Goal: Task Accomplishment & Management: Manage account settings

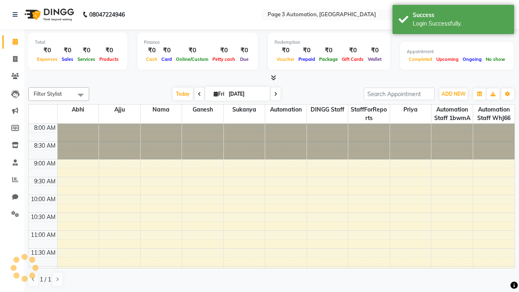
select select "en"
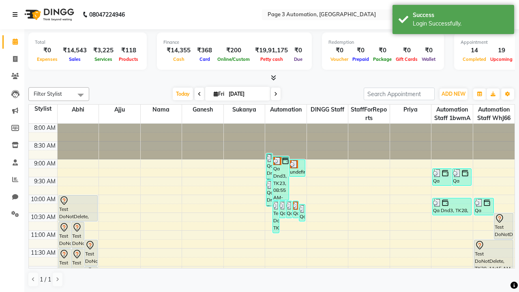
click at [17, 15] on icon at bounding box center [15, 15] width 5 height 6
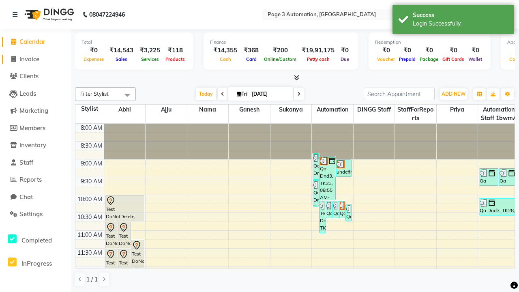
click at [35, 59] on span "Invoice" at bounding box center [29, 59] width 20 height 8
select select "service"
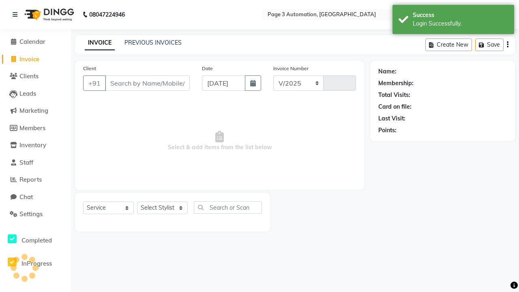
select select "2774"
type input "10132"
click at [17, 15] on icon at bounding box center [15, 15] width 5 height 6
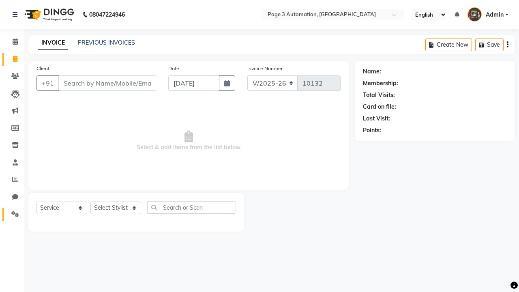
click at [12, 214] on icon at bounding box center [15, 214] width 8 height 6
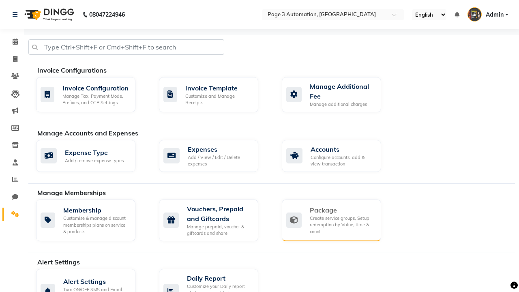
click at [342, 210] on div "Package" at bounding box center [342, 210] width 65 height 10
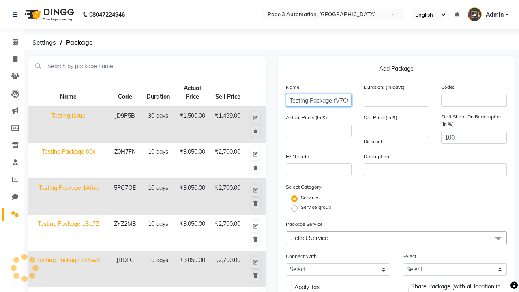
type input "Testing Package fV7Ct"
type input "10"
type input "3050"
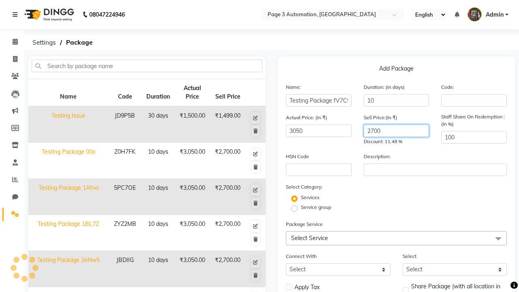
type input "2700"
click at [316, 207] on label "Service group" at bounding box center [316, 207] width 30 height 7
click at [300, 207] on input "Service group" at bounding box center [296, 207] width 5 height 5
radio input "true"
radio input "false"
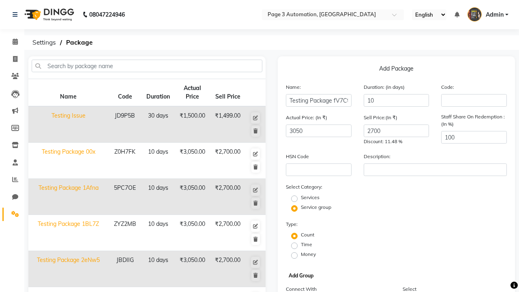
click at [301, 276] on button "Add Group" at bounding box center [301, 275] width 29 height 11
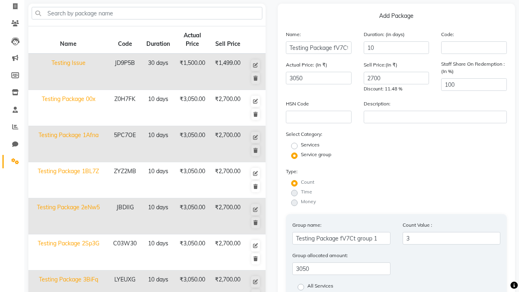
type input "3"
click at [320, 287] on label "All Services" at bounding box center [320, 287] width 26 height 10
click at [306, 287] on input "All Services" at bounding box center [303, 286] width 5 height 5
radio input "true"
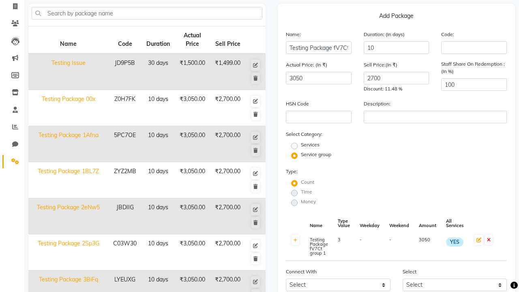
scroll to position [214, 0]
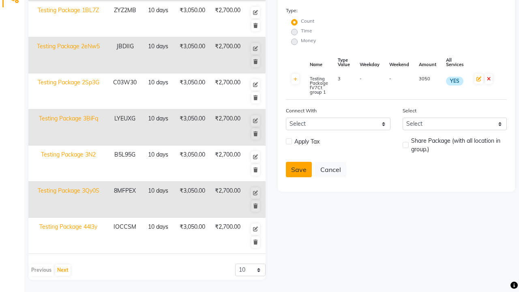
click at [299, 170] on button "Save" at bounding box center [299, 169] width 26 height 15
radio input "true"
radio input "false"
select select
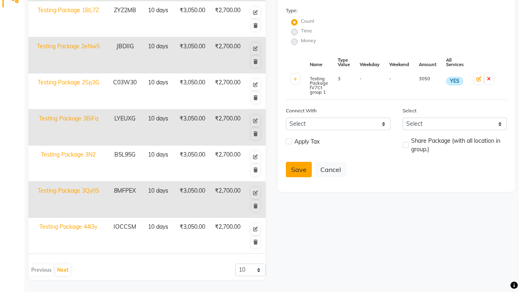
checkbox input "false"
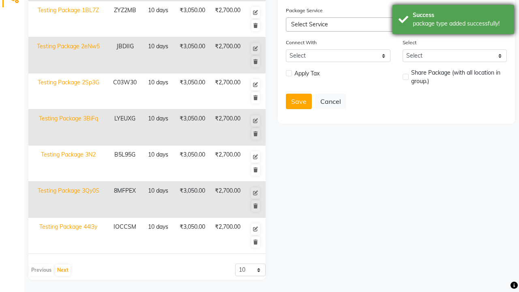
click at [453, 21] on div "package type added successfully!" at bounding box center [460, 23] width 95 height 9
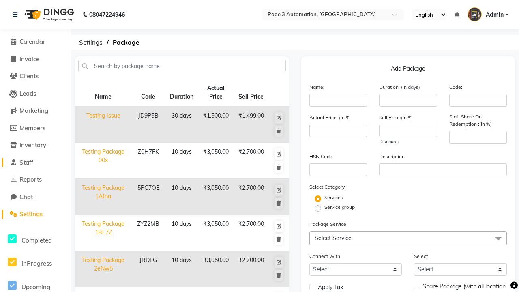
click at [35, 162] on link "Staff" at bounding box center [35, 162] width 67 height 9
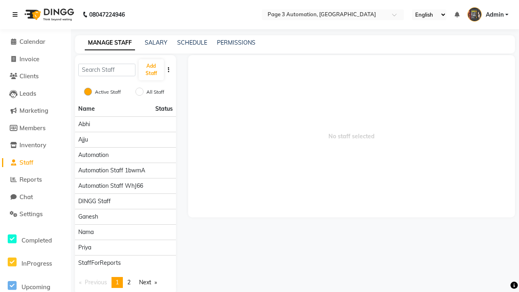
click at [17, 15] on icon at bounding box center [15, 15] width 5 height 6
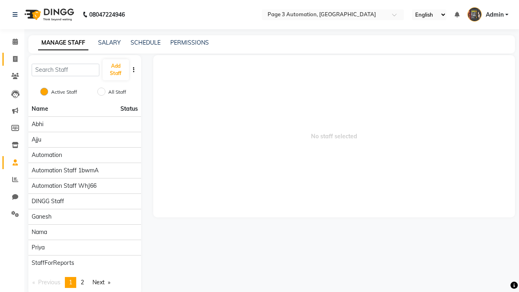
click at [12, 59] on span at bounding box center [15, 59] width 14 height 9
select select "service"
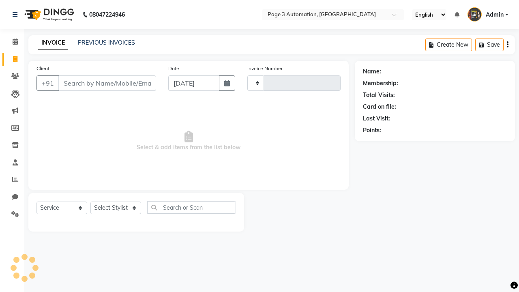
type input "10132"
select select "2774"
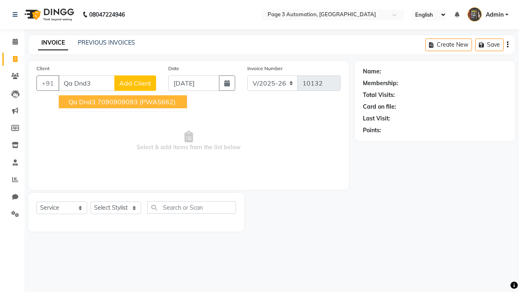
click at [124, 102] on ngb-highlight "7090909093" at bounding box center [117, 102] width 41 height 8
type input "7090909093"
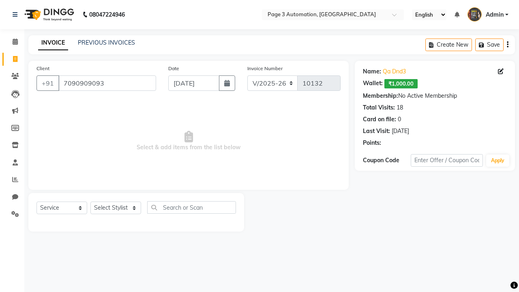
select select "package"
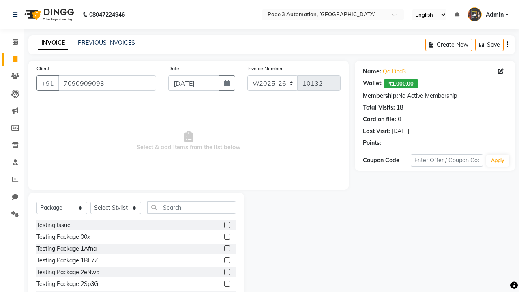
select select "93067"
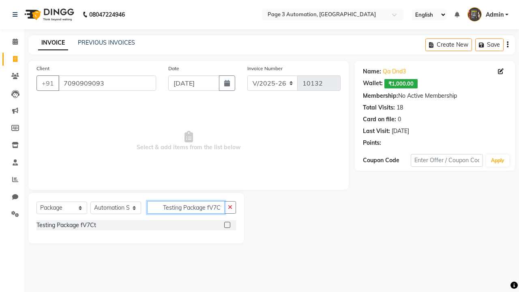
type input "Testing Package fV7Ct"
click at [227, 225] on label at bounding box center [227, 225] width 6 height 6
click at [227, 225] on input "checkbox" at bounding box center [226, 225] width 5 height 5
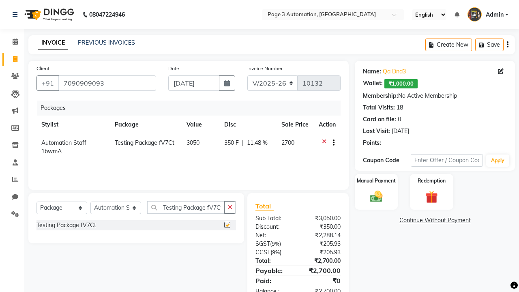
checkbox input "false"
click at [376, 181] on label "Manual Payment" at bounding box center [376, 181] width 41 height 8
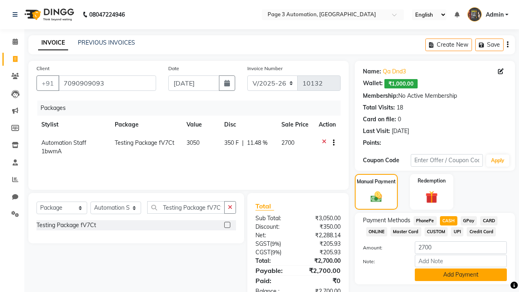
click at [461, 275] on button "Add Payment" at bounding box center [461, 274] width 92 height 13
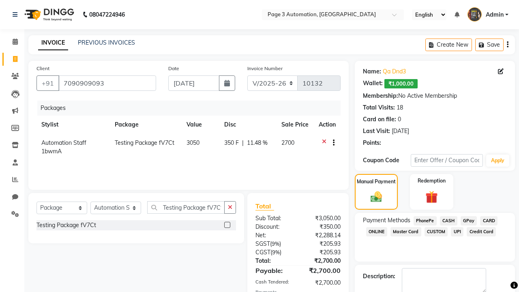
checkbox input "false"
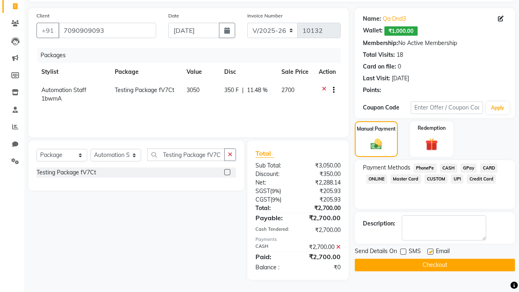
click at [430, 251] on label at bounding box center [430, 252] width 6 height 6
click at [430, 251] on input "checkbox" at bounding box center [429, 251] width 5 height 5
checkbox input "false"
click at [435, 265] on button "Checkout" at bounding box center [435, 265] width 160 height 13
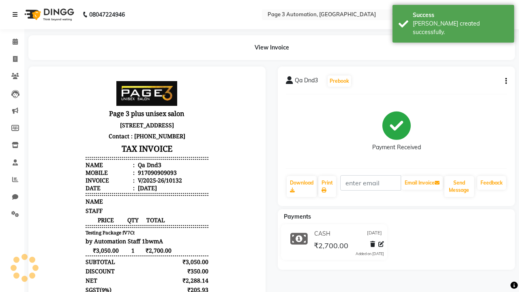
click at [453, 21] on div "[PERSON_NAME] created successfully." at bounding box center [460, 27] width 95 height 17
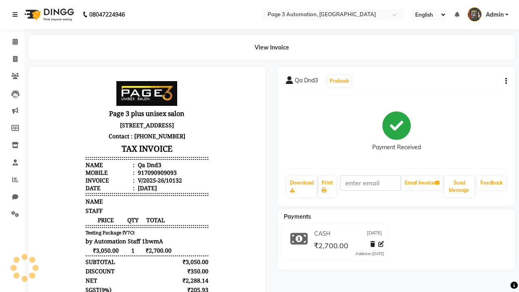
click at [17, 15] on icon at bounding box center [15, 15] width 5 height 6
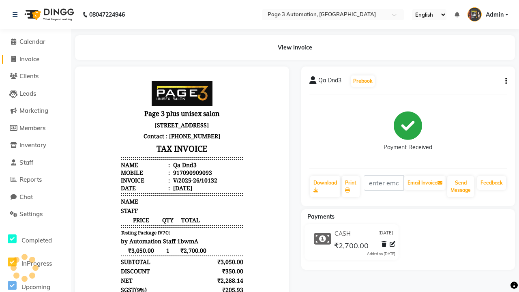
click at [35, 59] on span "Invoice" at bounding box center [29, 59] width 20 height 8
select select "2774"
select select "service"
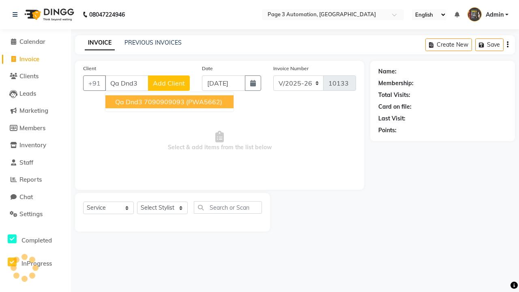
click at [170, 102] on ngb-highlight "7090909093" at bounding box center [164, 102] width 41 height 8
type input "7090909093"
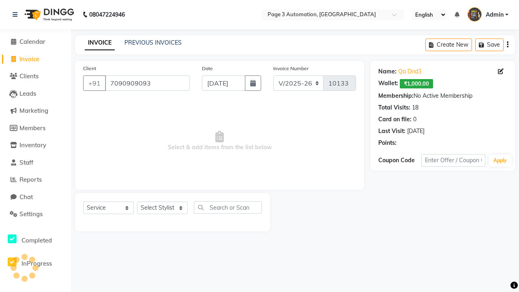
select select "93067"
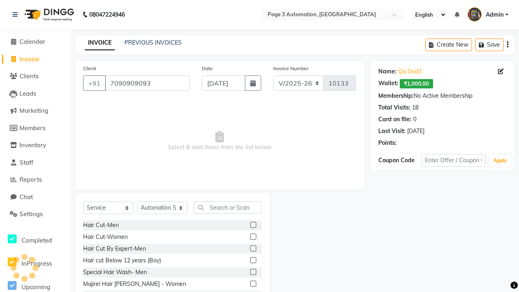
click at [253, 260] on label at bounding box center [253, 260] width 6 height 6
click at [253, 260] on input "checkbox" at bounding box center [252, 260] width 5 height 5
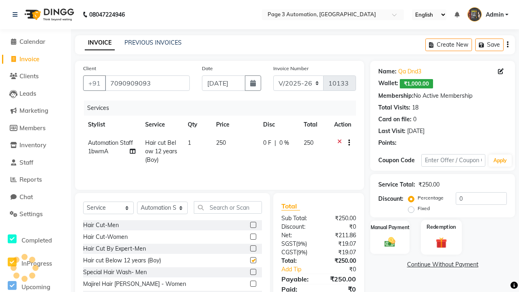
click at [441, 227] on label "Redemption" at bounding box center [441, 227] width 29 height 8
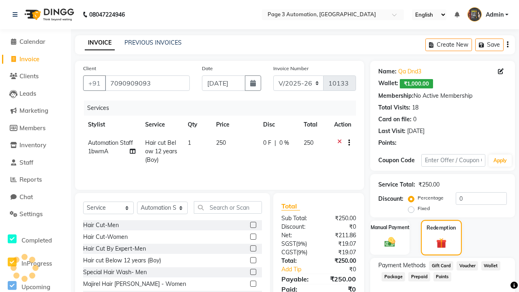
checkbox input "false"
click at [393, 277] on span "Package" at bounding box center [394, 276] width 24 height 9
